Goal: Information Seeking & Learning: Find specific fact

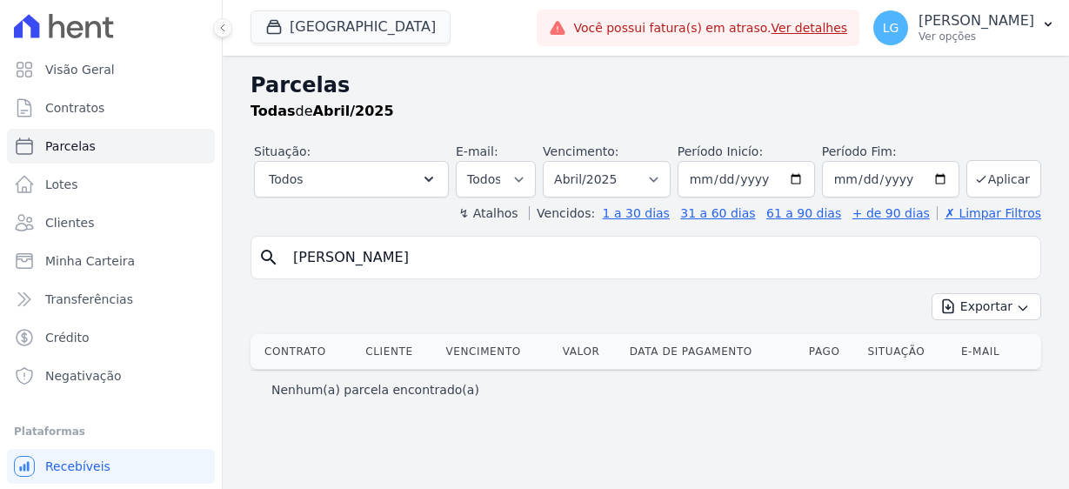
select select
click at [670, 180] on select "Filtrar por período ──────── Todos os meses Fevereiro/2025 Março/2025 Abril/202…" at bounding box center [607, 179] width 128 height 37
select select "08/2025"
click at [551, 161] on select "Filtrar por período ──────── Todos os meses Fevereiro/2025 Março/2025 Abril/202…" at bounding box center [607, 179] width 128 height 37
select select
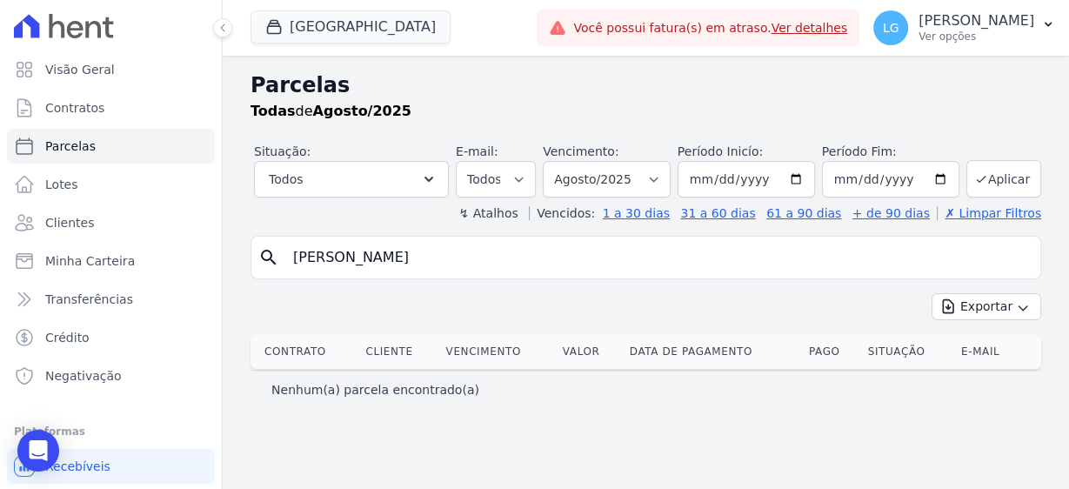
drag, startPoint x: 432, startPoint y: 257, endPoint x: 204, endPoint y: 244, distance: 228.2
click at [204, 244] on div "Visão Geral Contratos [GEOGRAPHIC_DATA] Lotes Clientes Minha Carteira Transferê…" at bounding box center [534, 244] width 1069 height 489
paste input "[PERSON_NAME]"
type input "[PERSON_NAME]"
select select
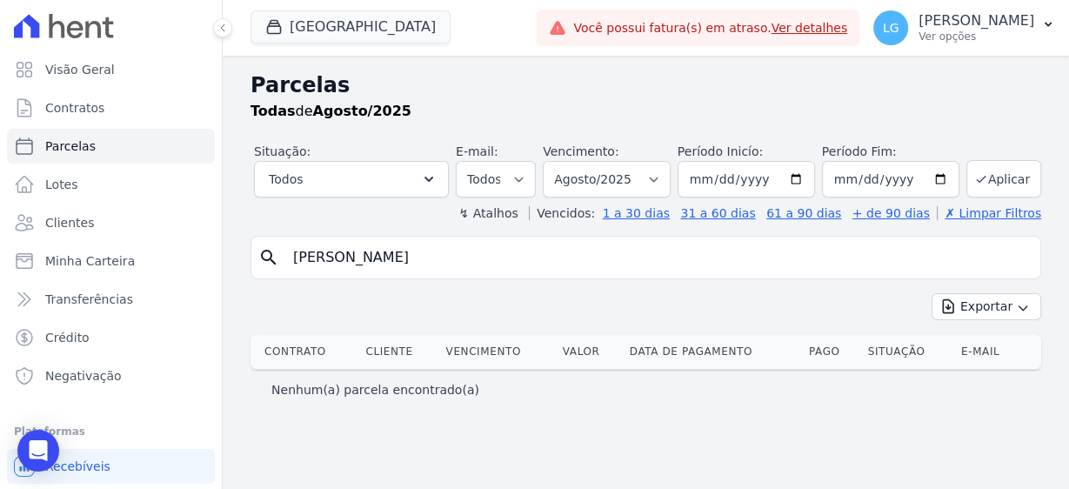
click at [594, 259] on input "[PERSON_NAME]" at bounding box center [658, 257] width 750 height 35
select select
click at [388, 32] on button "[GEOGRAPHIC_DATA]" at bounding box center [350, 26] width 200 height 33
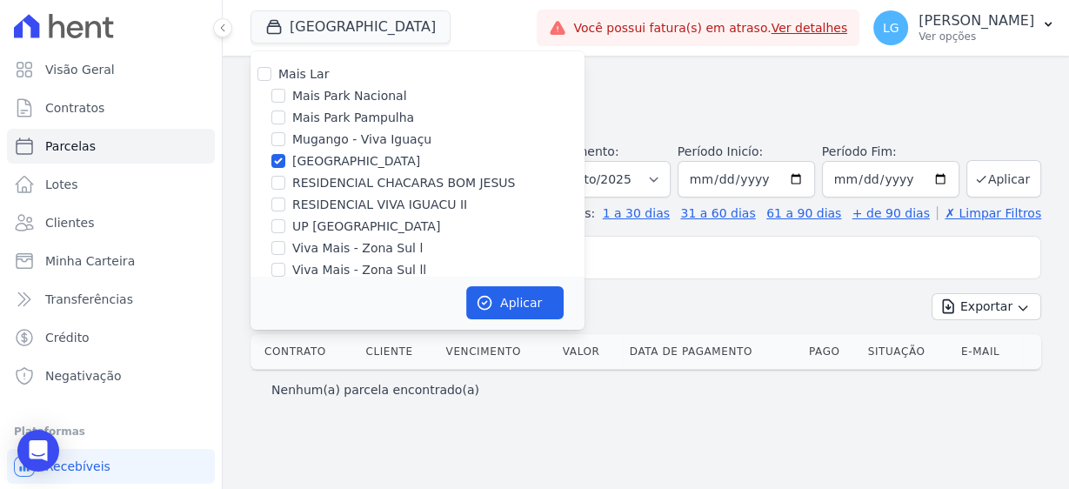
click at [669, 250] on input "[PERSON_NAME]" at bounding box center [658, 257] width 750 height 35
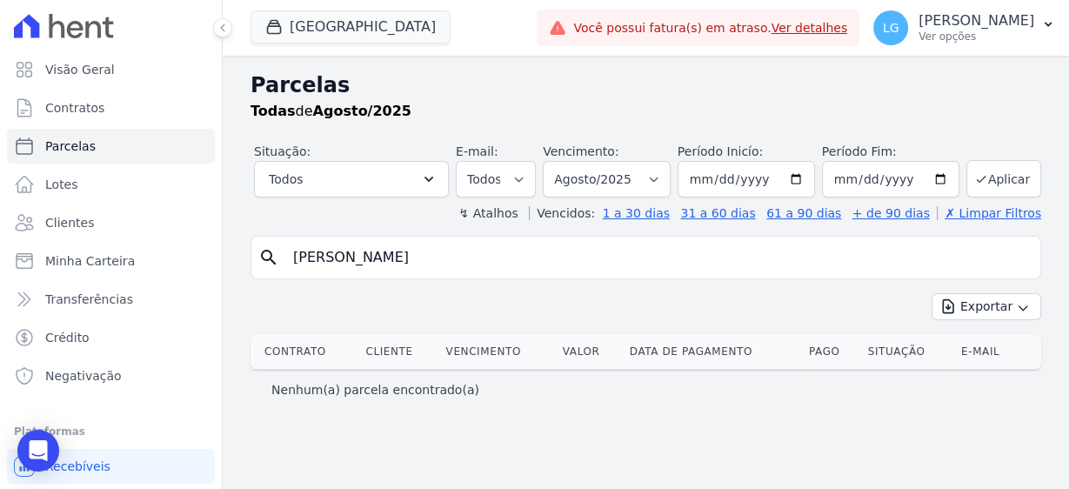
drag, startPoint x: 431, startPoint y: 258, endPoint x: 716, endPoint y: 254, distance: 285.2
click at [712, 254] on input "[PERSON_NAME]" at bounding box center [658, 257] width 750 height 35
type input "[PERSON_NAME]"
select select
drag, startPoint x: 350, startPoint y: 254, endPoint x: 649, endPoint y: 267, distance: 299.4
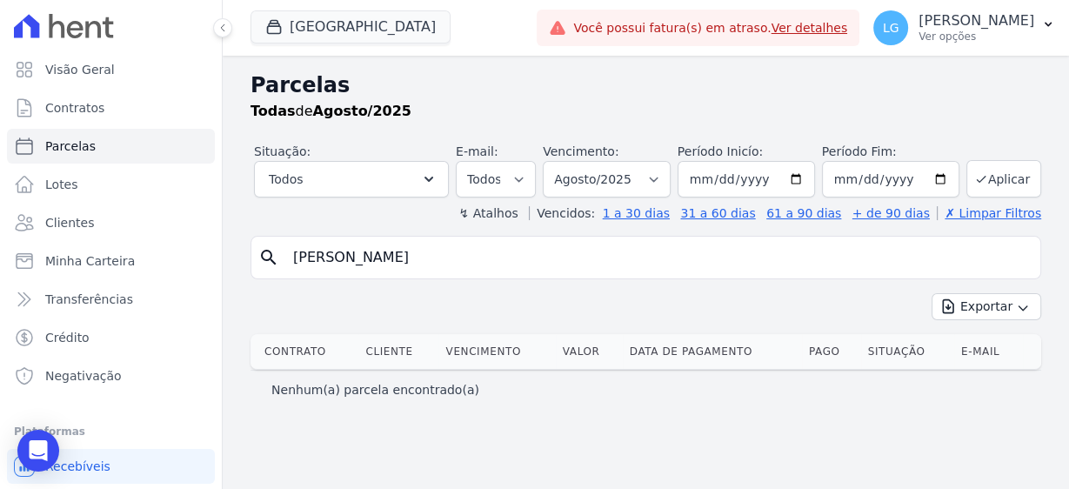
click at [640, 267] on input "[PERSON_NAME]" at bounding box center [658, 257] width 750 height 35
type input "[PERSON_NAME]"
select select
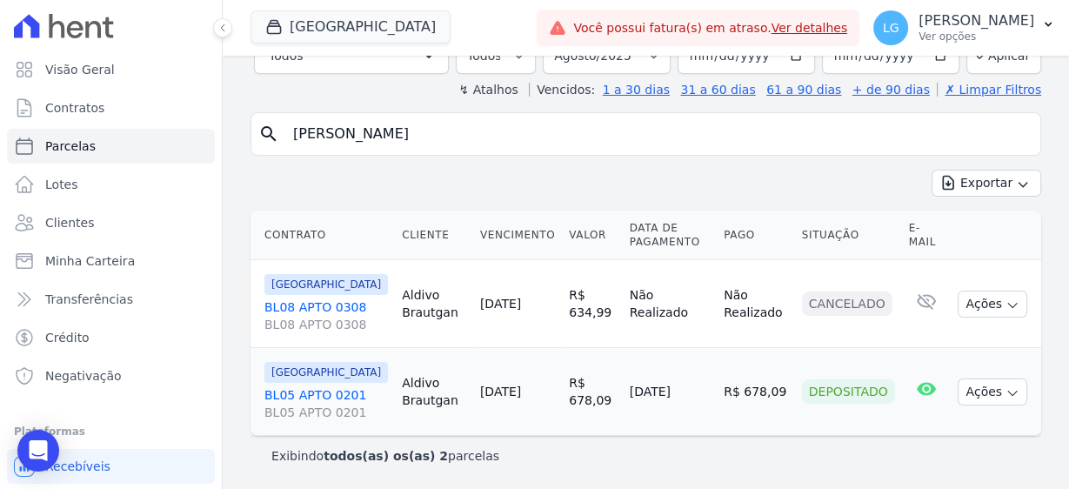
scroll to position [223, 0]
